Goal: Task Accomplishment & Management: Complete application form

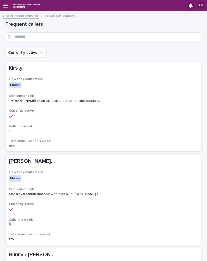
click at [26, 15] on link "Caller management" at bounding box center [21, 15] width 36 height 6
click at [8, 16] on link "Caller management" at bounding box center [21, 15] width 36 height 6
click at [7, 5] on icon "button" at bounding box center [5, 6] width 4 height 4
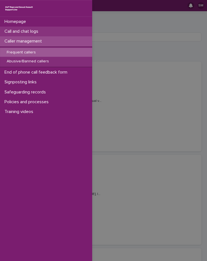
click at [27, 30] on p "Call and chat logs" at bounding box center [22, 31] width 41 height 5
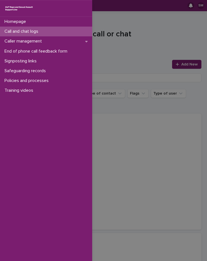
click at [150, 46] on div "Homepage Call and chat logs Caller management End of phone call feedback form S…" at bounding box center [103, 130] width 207 height 261
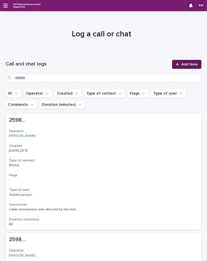
click at [193, 64] on span "Add New" at bounding box center [189, 64] width 16 height 4
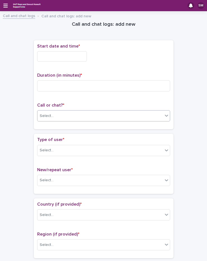
click at [49, 117] on div "Select..." at bounding box center [47, 116] width 14 height 6
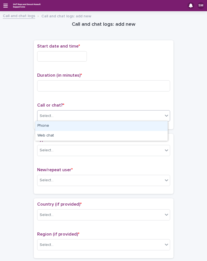
click at [52, 127] on div "Phone" at bounding box center [101, 126] width 133 height 10
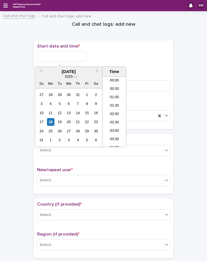
click at [53, 57] on input "text" at bounding box center [62, 56] width 50 height 10
click at [111, 81] on li "00:00" at bounding box center [115, 81] width 24 height 8
click at [77, 58] on input "**********" at bounding box center [62, 56] width 50 height 10
type input "**********"
click at [110, 57] on div "**********" at bounding box center [103, 56] width 133 height 10
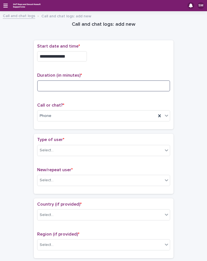
click at [90, 88] on input at bounding box center [103, 85] width 133 height 11
type input "**"
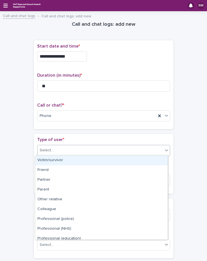
click at [54, 148] on div "Select..." at bounding box center [100, 150] width 126 height 9
click at [63, 159] on div "Victim/survivor" at bounding box center [101, 160] width 133 height 10
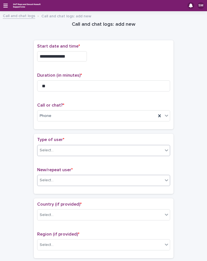
click at [63, 176] on div "Select..." at bounding box center [100, 180] width 126 height 9
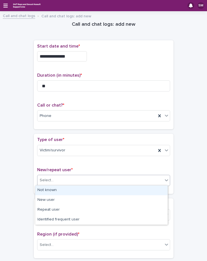
click at [62, 188] on div "Not known" at bounding box center [101, 190] width 133 height 10
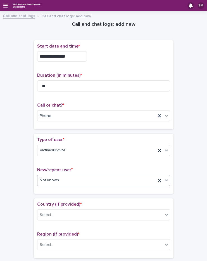
scroll to position [84, 0]
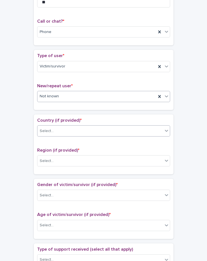
click at [49, 127] on div "Select..." at bounding box center [100, 130] width 126 height 9
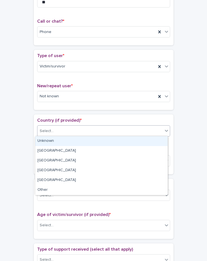
click at [53, 140] on div "Unknown" at bounding box center [101, 141] width 133 height 10
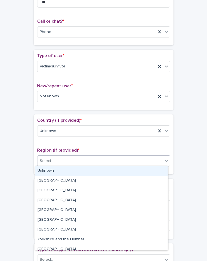
click at [55, 158] on div "Select..." at bounding box center [100, 160] width 126 height 9
click at [56, 167] on div "Unknown" at bounding box center [101, 171] width 133 height 10
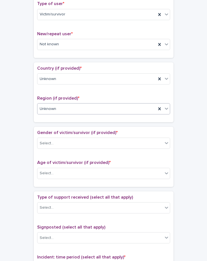
scroll to position [196, 0]
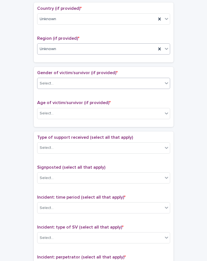
click at [50, 81] on div "Select..." at bounding box center [47, 84] width 14 height 6
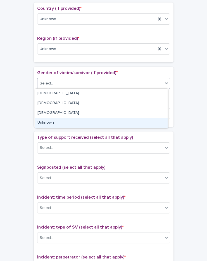
click at [48, 118] on div "Unknown" at bounding box center [101, 123] width 133 height 10
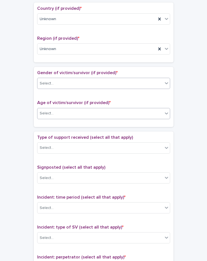
click at [49, 115] on div "Select..." at bounding box center [47, 113] width 14 height 6
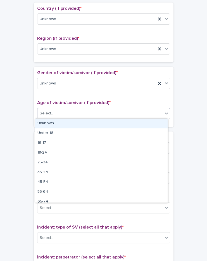
click at [51, 123] on div "Unknown" at bounding box center [101, 124] width 133 height 10
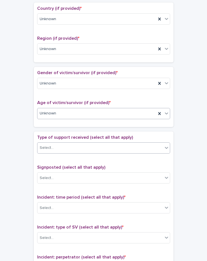
click at [60, 150] on div "Select..." at bounding box center [100, 147] width 126 height 9
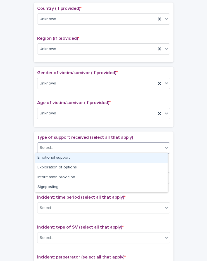
click at [59, 158] on div "Emotional support" at bounding box center [101, 158] width 133 height 10
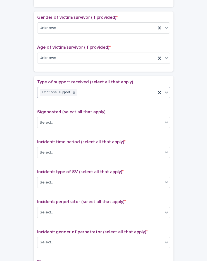
scroll to position [252, 0]
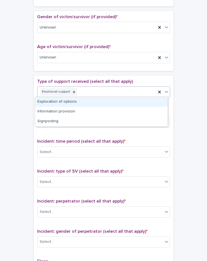
click at [105, 92] on div "Emotional support" at bounding box center [96, 92] width 119 height 10
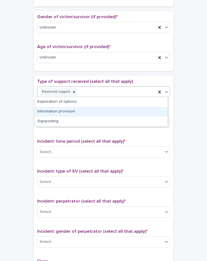
click at [73, 112] on div "Information provision" at bounding box center [101, 112] width 133 height 10
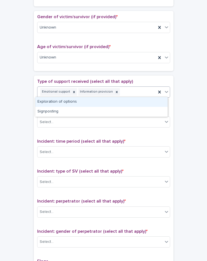
click at [126, 92] on div "Emotional support Information provision" at bounding box center [96, 92] width 119 height 10
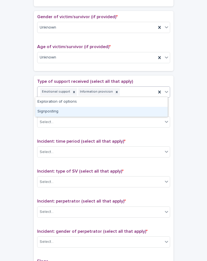
click at [70, 108] on div "Signposting" at bounding box center [101, 112] width 133 height 10
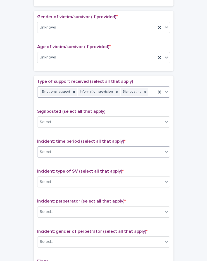
click at [70, 150] on div "Select..." at bounding box center [100, 151] width 126 height 9
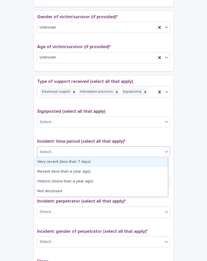
click at [77, 164] on div "Very recent (less than 7 days)" at bounding box center [101, 162] width 133 height 10
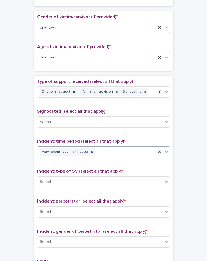
click at [75, 187] on div "Incident: type of SV (select all that apply) * Select..." at bounding box center [103, 180] width 133 height 23
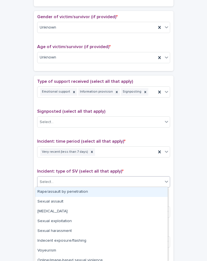
click at [75, 182] on div "Select..." at bounding box center [100, 181] width 126 height 9
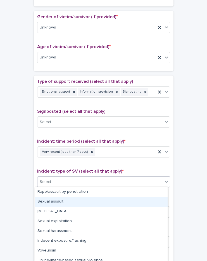
click at [70, 200] on div "Sexual assault" at bounding box center [101, 202] width 133 height 10
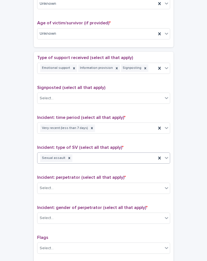
scroll to position [308, 0]
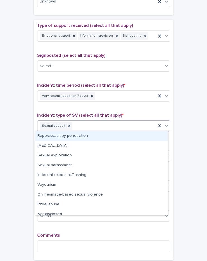
click at [88, 122] on div "Sexual assault" at bounding box center [96, 126] width 119 height 10
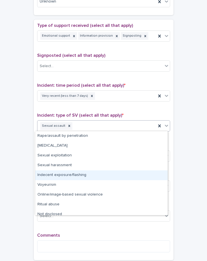
click at [79, 174] on div "Indecent exposure/flashing" at bounding box center [101, 175] width 133 height 10
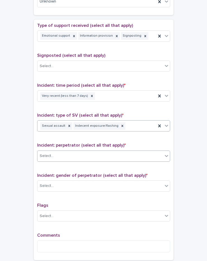
click at [66, 158] on div "Select..." at bounding box center [100, 155] width 126 height 9
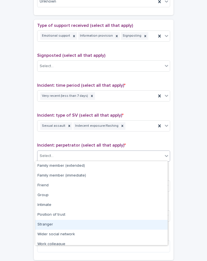
click at [57, 222] on div "Stranger" at bounding box center [101, 225] width 133 height 10
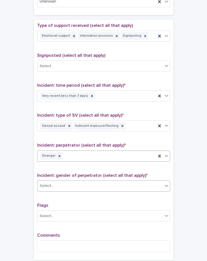
click at [60, 185] on div "Select..." at bounding box center [100, 185] width 126 height 9
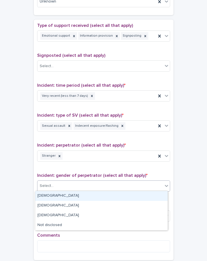
click at [57, 195] on div "[DEMOGRAPHIC_DATA]" at bounding box center [101, 196] width 133 height 10
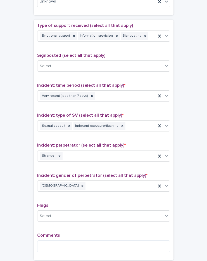
click at [62, 238] on div "Comments" at bounding box center [103, 245] width 133 height 24
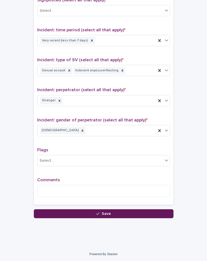
scroll to position [363, 0]
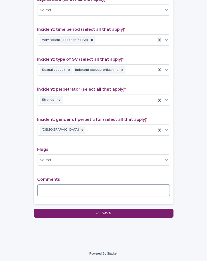
click at [65, 188] on textarea at bounding box center [103, 190] width 133 height 12
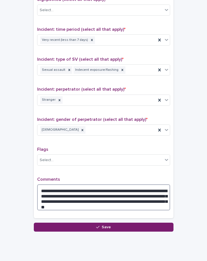
click at [75, 197] on textarea "**********" at bounding box center [103, 197] width 133 height 26
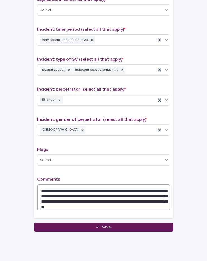
type textarea "**********"
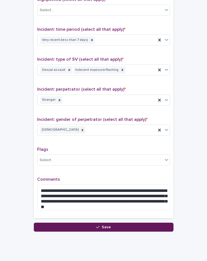
click at [95, 229] on button "Save" at bounding box center [104, 227] width 140 height 9
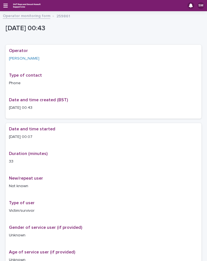
click at [39, 17] on link "Operator monitoring form" at bounding box center [27, 15] width 48 height 6
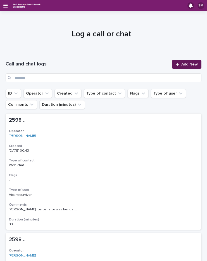
click at [182, 61] on link "Add New" at bounding box center [186, 64] width 29 height 9
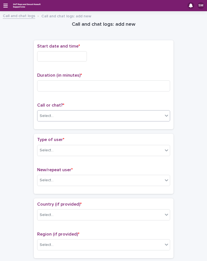
drag, startPoint x: 64, startPoint y: 114, endPoint x: 62, endPoint y: 121, distance: 6.8
click at [64, 114] on div "Select..." at bounding box center [100, 115] width 126 height 9
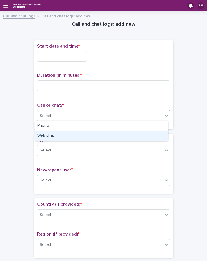
click at [59, 134] on div "Web chat" at bounding box center [101, 136] width 133 height 10
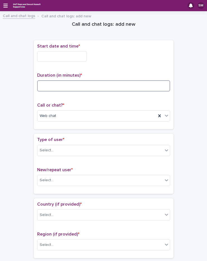
click at [51, 81] on input at bounding box center [103, 85] width 133 height 11
type input "*"
click at [72, 49] on p "Start date and time *" at bounding box center [103, 46] width 133 height 5
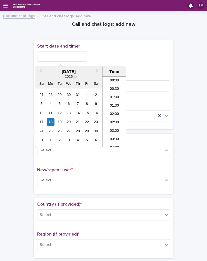
click at [72, 54] on input "text" at bounding box center [62, 56] width 50 height 10
click at [110, 79] on li "00:00" at bounding box center [115, 81] width 24 height 8
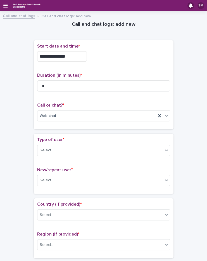
click at [70, 56] on input "**********" at bounding box center [62, 56] width 50 height 10
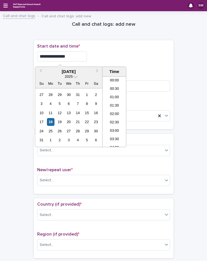
type input "**********"
click at [148, 59] on div "**********" at bounding box center [103, 56] width 133 height 10
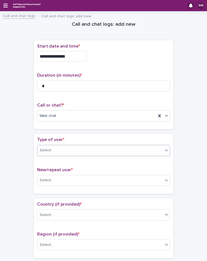
click at [48, 150] on div "Select..." at bounding box center [47, 150] width 14 height 6
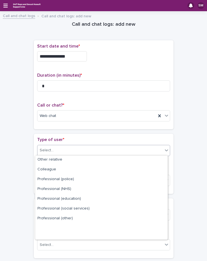
scroll to position [63, 0]
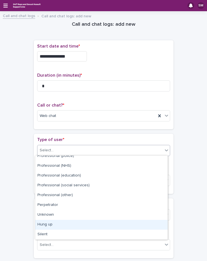
click at [55, 223] on div "Hung up" at bounding box center [101, 225] width 133 height 10
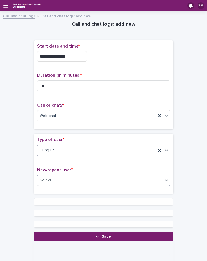
click at [49, 181] on div "Select..." at bounding box center [47, 180] width 14 height 6
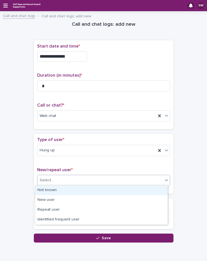
click at [53, 189] on div "Not known" at bounding box center [101, 190] width 133 height 10
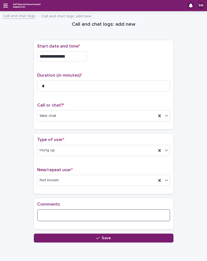
click at [50, 213] on textarea at bounding box center [103, 215] width 133 height 12
type textarea "**********"
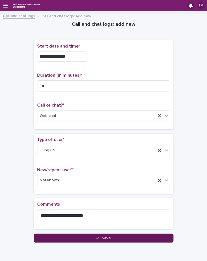
click at [91, 238] on button "Save" at bounding box center [104, 237] width 140 height 9
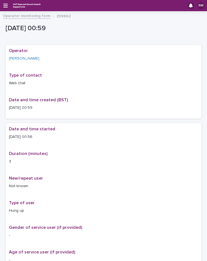
click at [20, 16] on link "Operator monitoring form" at bounding box center [27, 15] width 48 height 6
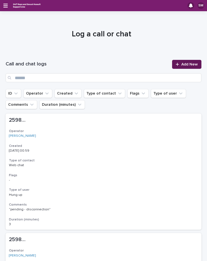
click at [190, 66] on span "Add New" at bounding box center [189, 64] width 16 height 4
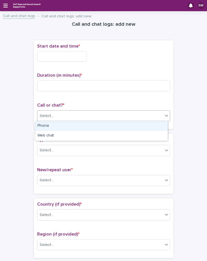
click at [55, 116] on div "Select..." at bounding box center [100, 115] width 126 height 9
click at [55, 124] on div "Phone" at bounding box center [101, 126] width 133 height 10
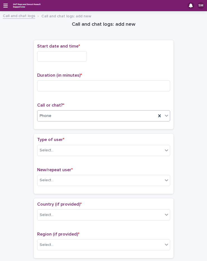
click at [57, 118] on div "Phone" at bounding box center [96, 115] width 119 height 9
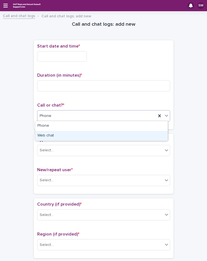
click at [54, 135] on div "Web chat" at bounding box center [101, 136] width 133 height 10
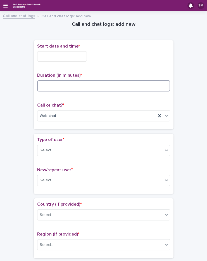
click at [55, 89] on input at bounding box center [103, 85] width 133 height 11
type input "*"
click at [61, 56] on input "text" at bounding box center [62, 56] width 50 height 10
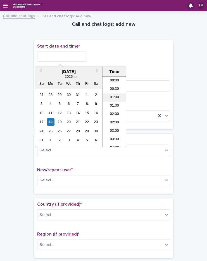
click at [114, 97] on li "01:00" at bounding box center [115, 97] width 24 height 8
click at [85, 53] on input "**********" at bounding box center [62, 56] width 50 height 10
type input "**********"
click at [139, 54] on div "**********" at bounding box center [103, 56] width 133 height 10
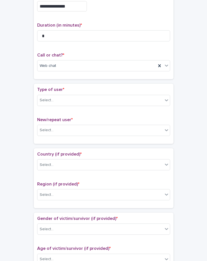
scroll to position [112, 0]
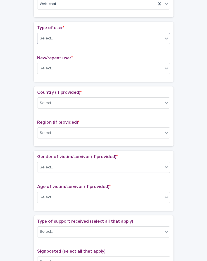
click at [59, 36] on div "Select..." at bounding box center [100, 38] width 126 height 9
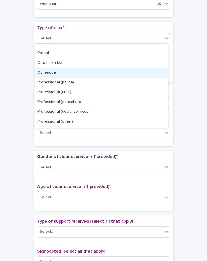
scroll to position [63, 0]
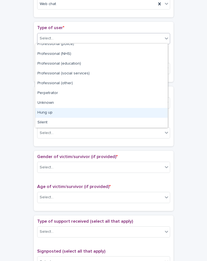
click at [60, 113] on div "Hung up" at bounding box center [101, 113] width 133 height 10
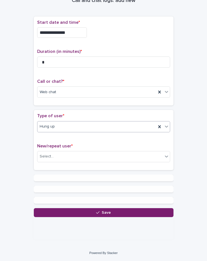
scroll to position [0, 0]
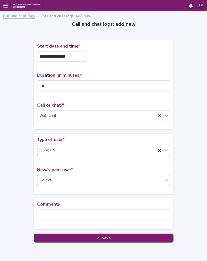
click at [54, 179] on input "text" at bounding box center [54, 179] width 1 height 5
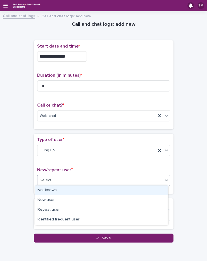
click at [52, 192] on div "Not known" at bounding box center [101, 190] width 133 height 10
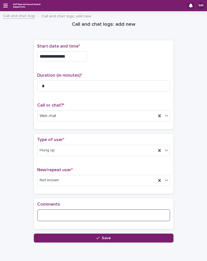
click at [49, 211] on textarea at bounding box center [103, 215] width 133 height 12
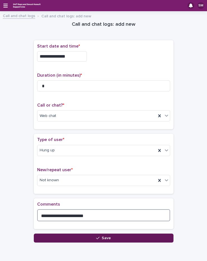
type textarea "**********"
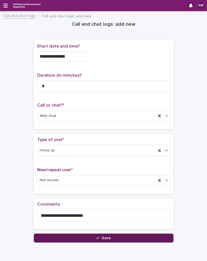
click at [74, 234] on button "Save" at bounding box center [104, 237] width 140 height 9
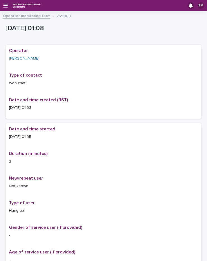
click at [27, 17] on link "Operator monitoring form" at bounding box center [27, 15] width 48 height 6
